Goal: Task Accomplishment & Management: Use online tool/utility

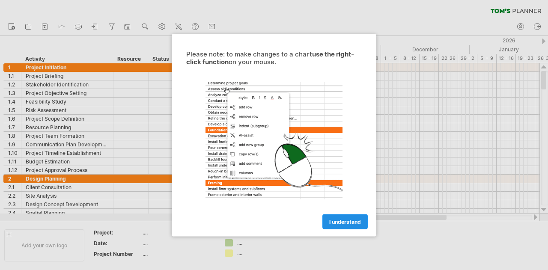
click at [349, 222] on span "I understand" at bounding box center [345, 221] width 32 height 6
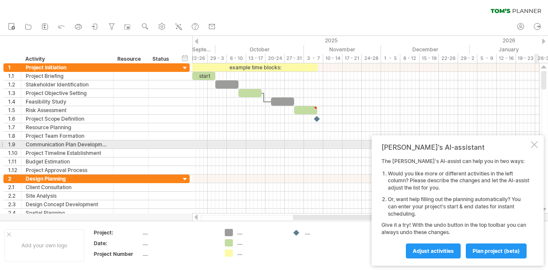
click at [537, 147] on div at bounding box center [534, 144] width 7 height 7
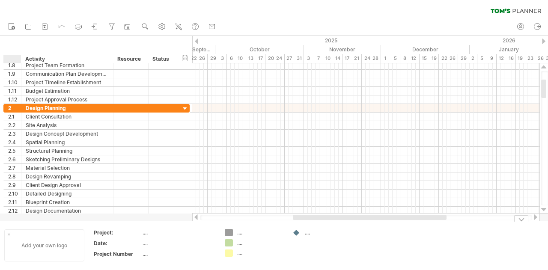
click at [9, 231] on div "Add your own logo" at bounding box center [44, 245] width 80 height 32
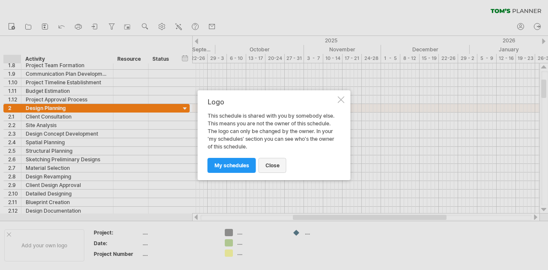
click at [279, 165] on span "close" at bounding box center [272, 165] width 14 height 6
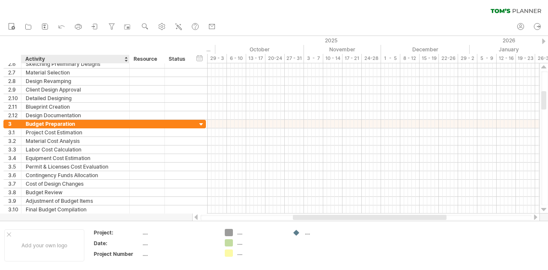
drag, startPoint x: 112, startPoint y: 59, endPoint x: 128, endPoint y: 57, distance: 16.4
click at [128, 57] on div at bounding box center [129, 59] width 3 height 9
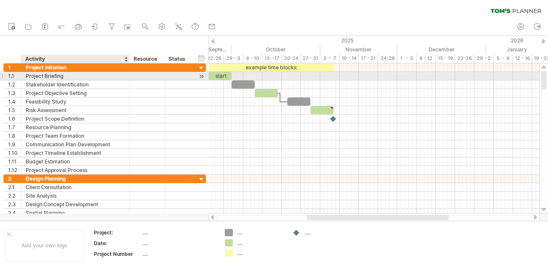
click at [104, 78] on div "Project Briefing" at bounding box center [75, 76] width 99 height 8
click at [202, 76] on div at bounding box center [201, 76] width 8 height 9
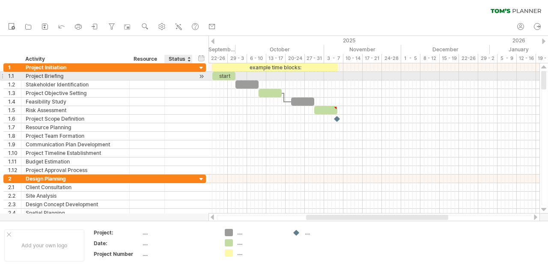
click at [202, 76] on div at bounding box center [201, 76] width 8 height 9
click at [224, 76] on div "start" at bounding box center [223, 76] width 23 height 8
click at [221, 76] on div "*****" at bounding box center [223, 76] width 23 height 8
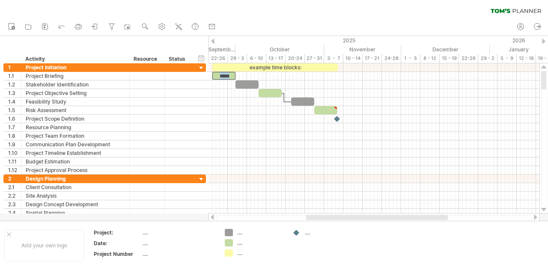
click at [255, 20] on div "new" at bounding box center [274, 27] width 548 height 18
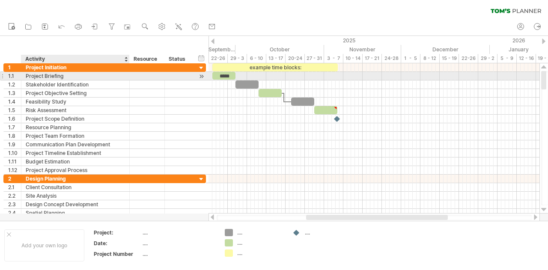
click at [79, 77] on div "Project Briefing" at bounding box center [75, 76] width 99 height 8
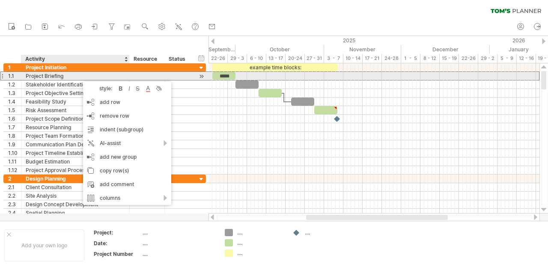
click at [2, 76] on div at bounding box center [1, 75] width 3 height 9
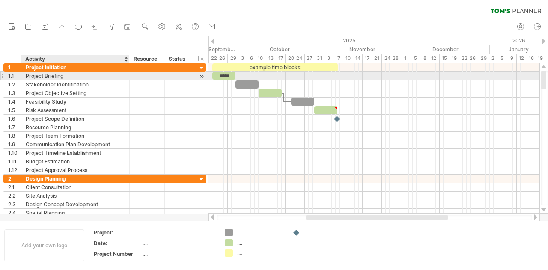
click at [2, 76] on div at bounding box center [1, 75] width 3 height 9
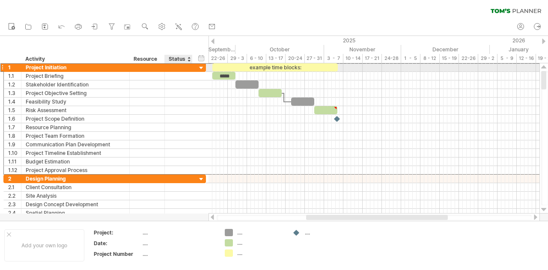
click at [178, 70] on div at bounding box center [178, 67] width 19 height 8
click at [188, 68] on div at bounding box center [179, 67] width 28 height 8
click at [188, 62] on div at bounding box center [188, 59] width 3 height 9
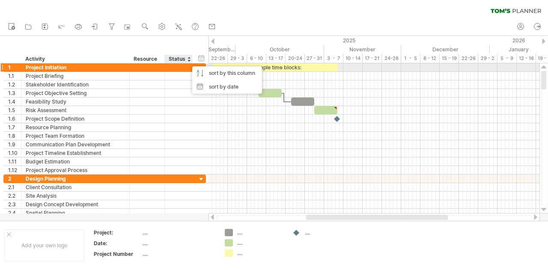
click at [153, 69] on div at bounding box center [147, 67] width 26 height 8
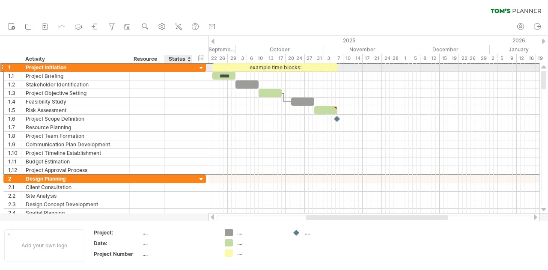
click at [181, 69] on div at bounding box center [178, 67] width 19 height 8
click at [199, 68] on div at bounding box center [201, 68] width 8 height 8
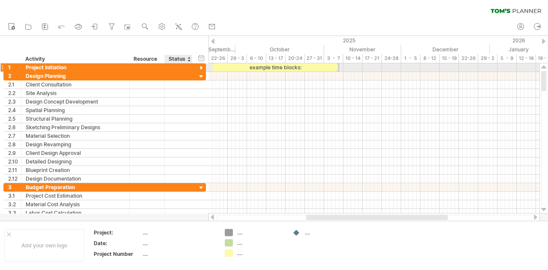
click at [202, 66] on div at bounding box center [201, 68] width 8 height 8
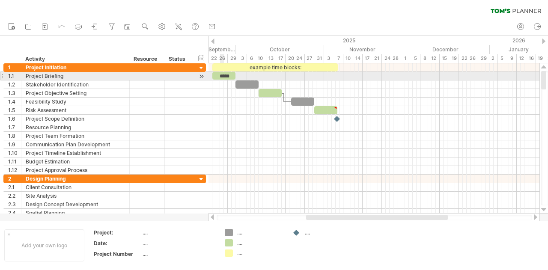
click at [222, 77] on div "*****" at bounding box center [223, 76] width 23 height 8
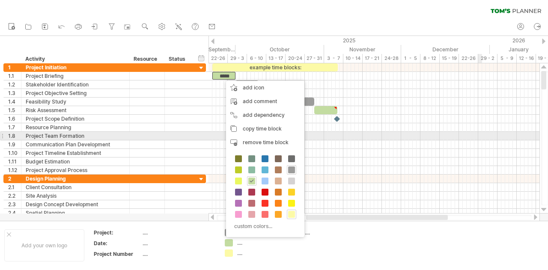
click at [479, 140] on div at bounding box center [373, 144] width 331 height 9
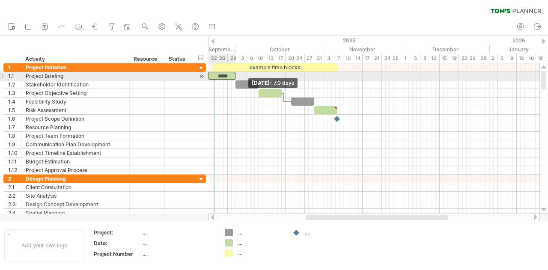
drag, startPoint x: 213, startPoint y: 76, endPoint x: 208, endPoint y: 75, distance: 4.9
click at [208, 75] on span at bounding box center [208, 76] width 3 height 8
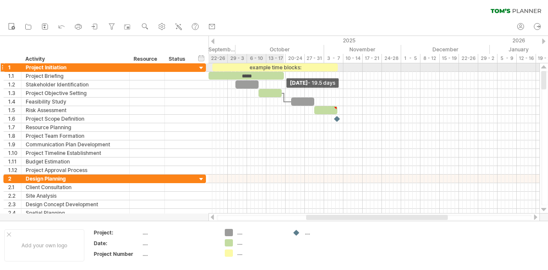
drag, startPoint x: 235, startPoint y: 74, endPoint x: 283, endPoint y: 70, distance: 47.7
click at [266, 70] on div "example time blocks: *****" at bounding box center [266, 118] width 0 height 111
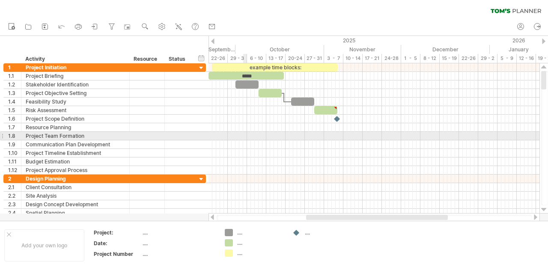
click at [241, 145] on div at bounding box center [373, 144] width 331 height 9
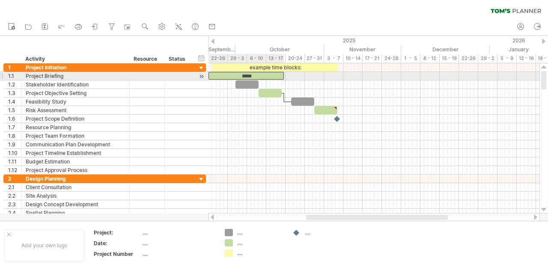
click at [234, 73] on div "*****" at bounding box center [245, 76] width 75 height 8
